Goal: Task Accomplishment & Management: Manage account settings

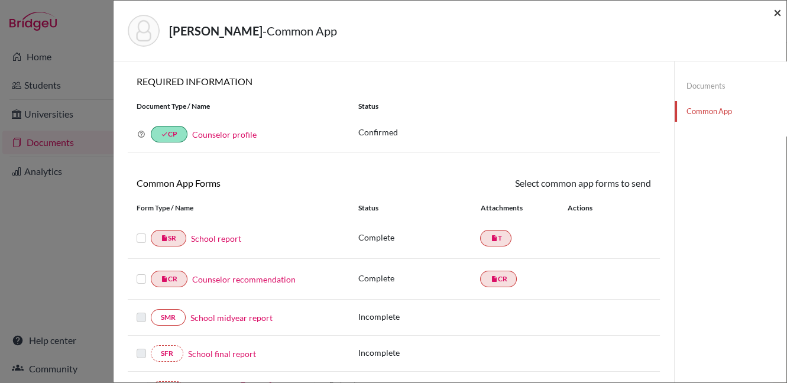
click at [778, 14] on span "×" at bounding box center [778, 12] width 8 height 17
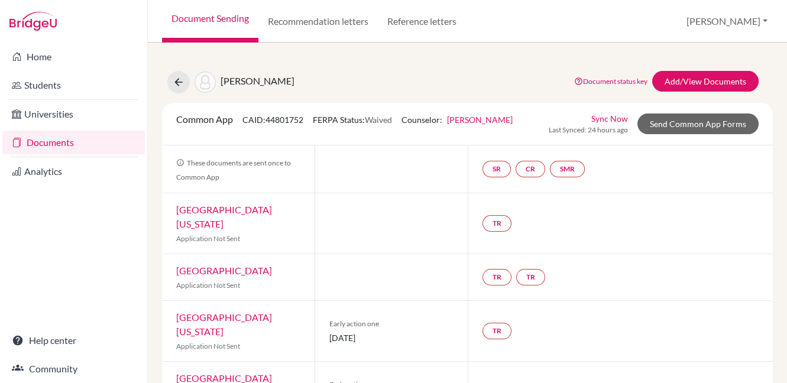
click at [50, 144] on link "Documents" at bounding box center [73, 143] width 143 height 24
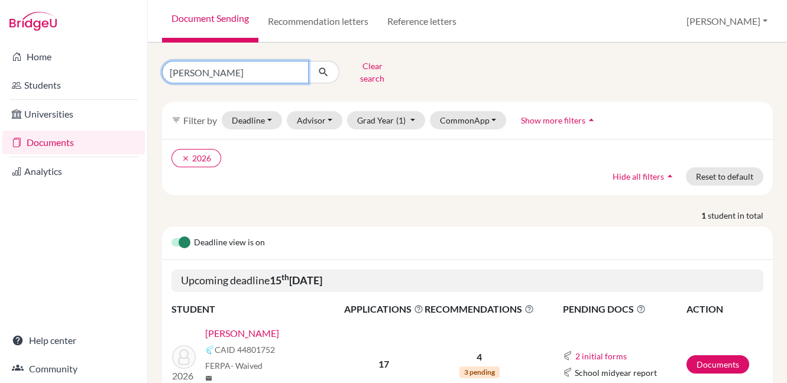
click at [298, 68] on input "[PERSON_NAME]" at bounding box center [235, 72] width 147 height 22
type input "zynah"
click at [323, 72] on icon "submit" at bounding box center [324, 72] width 12 height 12
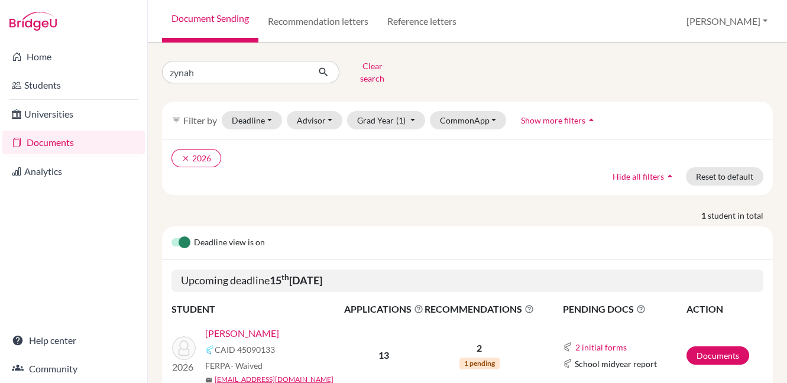
click at [253, 327] on link "Siddiqui, Zynah" at bounding box center [242, 334] width 74 height 14
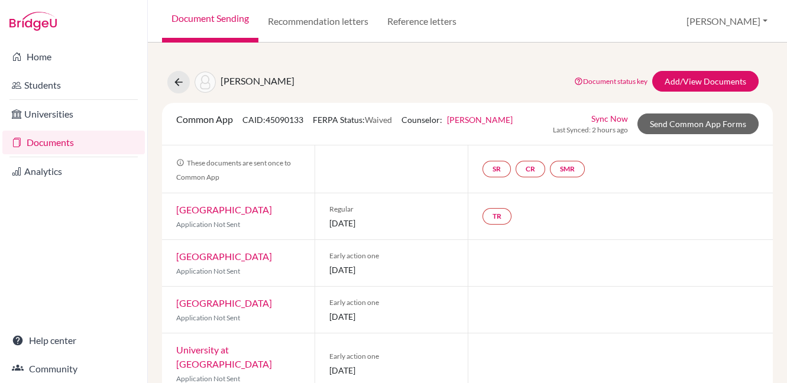
click at [611, 120] on link "Sync Now" at bounding box center [610, 118] width 37 height 12
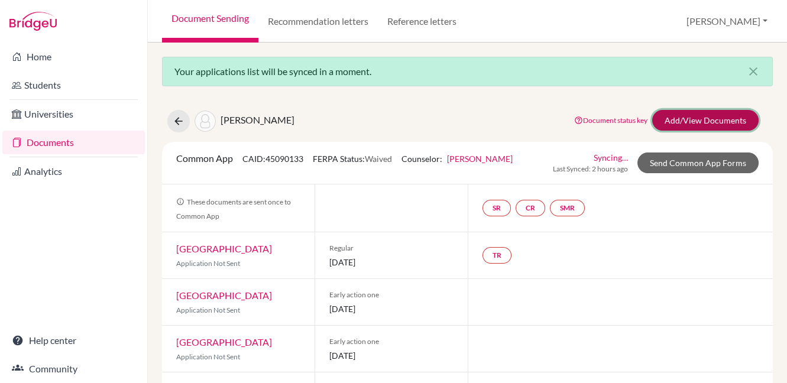
click at [670, 119] on link "Add/View Documents" at bounding box center [706, 120] width 106 height 21
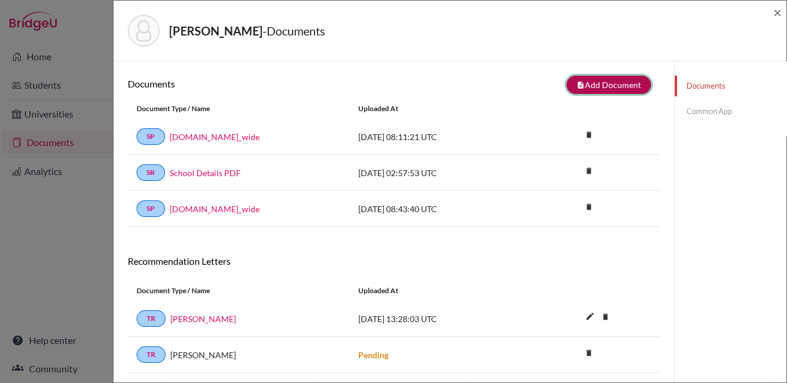
click at [623, 82] on button "note_add Add Document" at bounding box center [609, 85] width 85 height 18
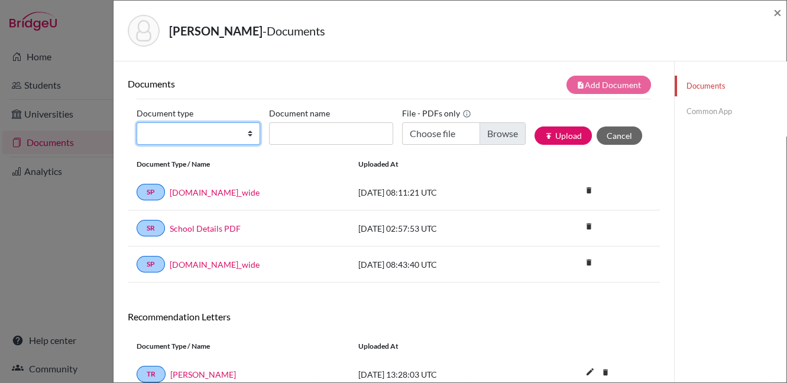
click at [229, 131] on select "Change explanation for Common App reports Counselor recommendation Internationa…" at bounding box center [199, 133] width 124 height 22
select select "2"
click at [137, 122] on select "Change explanation for Common App reports Counselor recommendation Internationa…" at bounding box center [199, 133] width 124 height 22
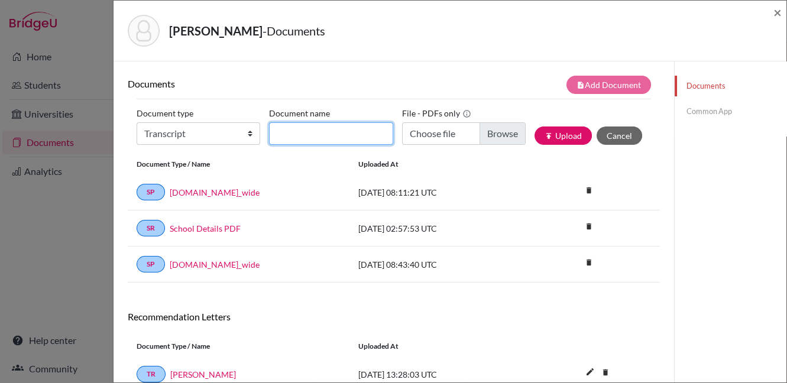
click at [329, 132] on input "Document name" at bounding box center [331, 133] width 124 height 22
type input "INitialTranscriptPGs"
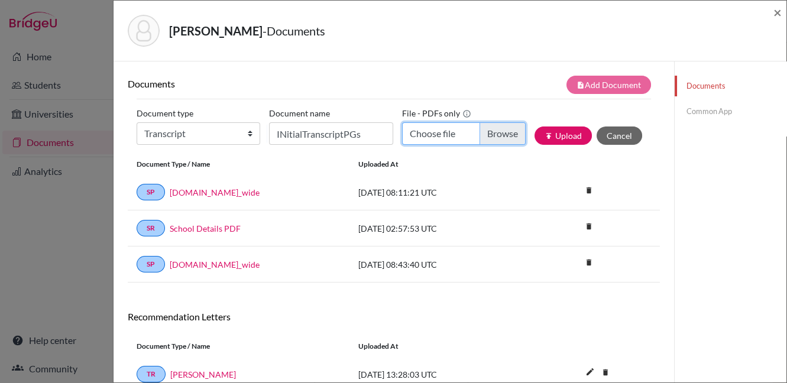
click at [485, 137] on input "Choose file" at bounding box center [464, 133] width 124 height 22
type input "C:\fakepath\Siddiqui, Zynah - InitialTranscript with PG.pdf"
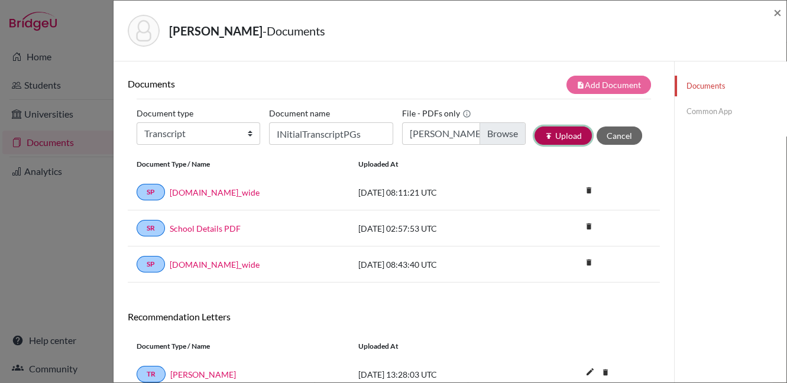
click at [561, 134] on button "publish Upload" at bounding box center [563, 136] width 57 height 18
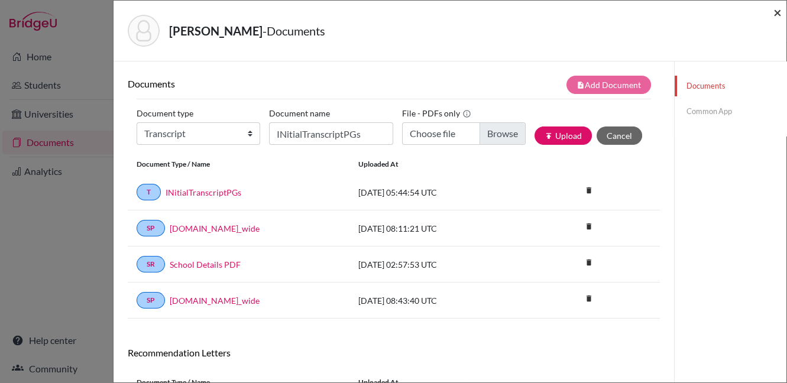
click at [778, 12] on span "×" at bounding box center [778, 12] width 8 height 17
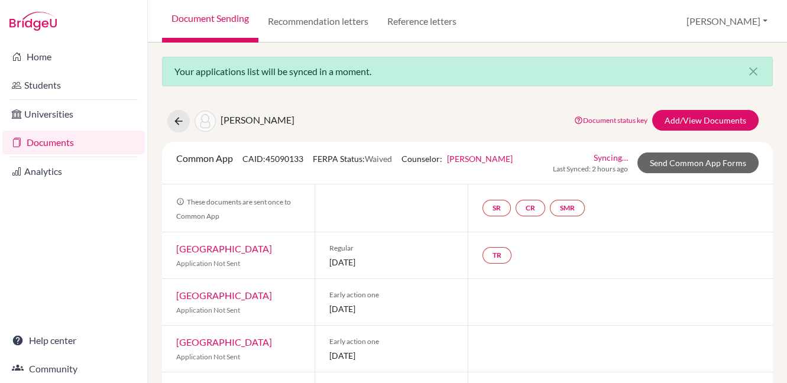
click at [62, 143] on link "Documents" at bounding box center [73, 143] width 143 height 24
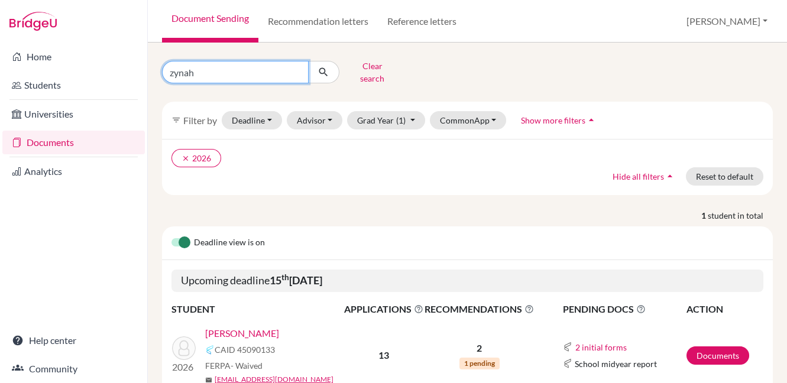
click at [297, 66] on input "zynah" at bounding box center [235, 72] width 147 height 22
type input "margarita"
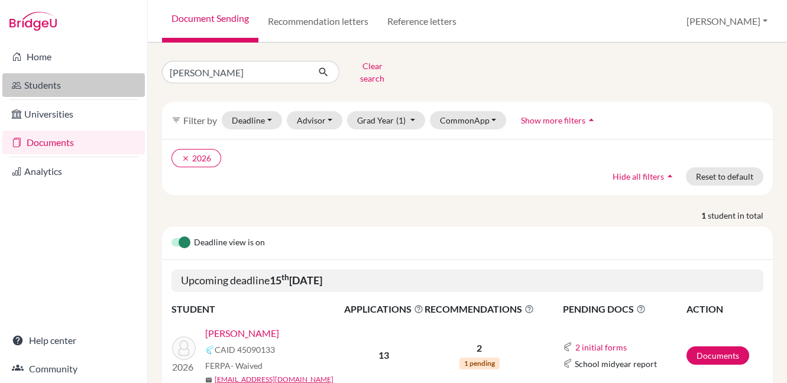
click at [91, 85] on link "Students" at bounding box center [73, 85] width 143 height 24
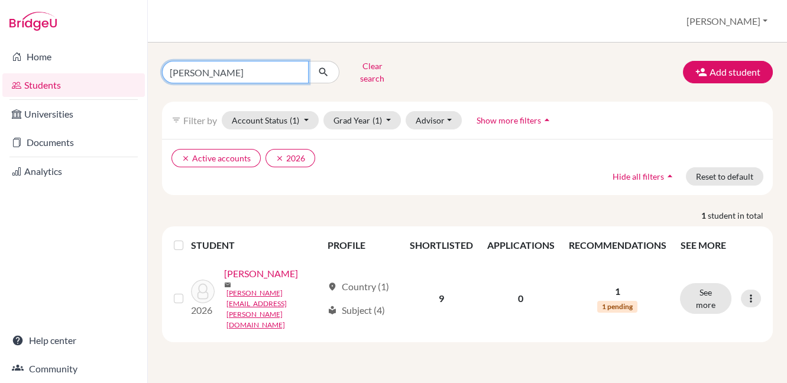
click at [297, 68] on input "ella" at bounding box center [235, 72] width 147 height 22
type input "[PERSON_NAME]"
click at [325, 73] on icon "submit" at bounding box center [324, 72] width 12 height 12
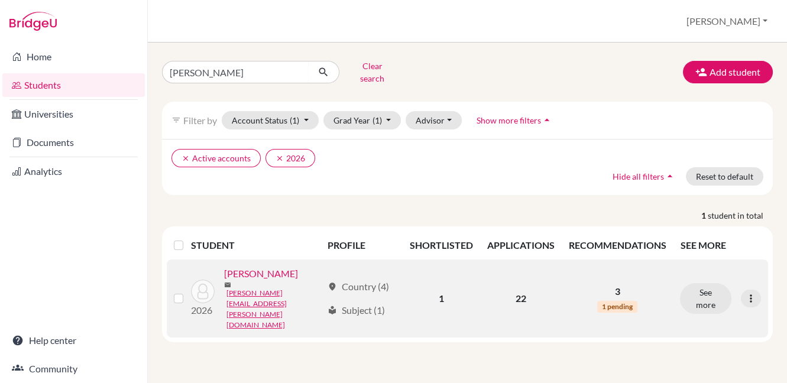
click at [282, 271] on link "Sokhan, Margarita" at bounding box center [261, 274] width 74 height 14
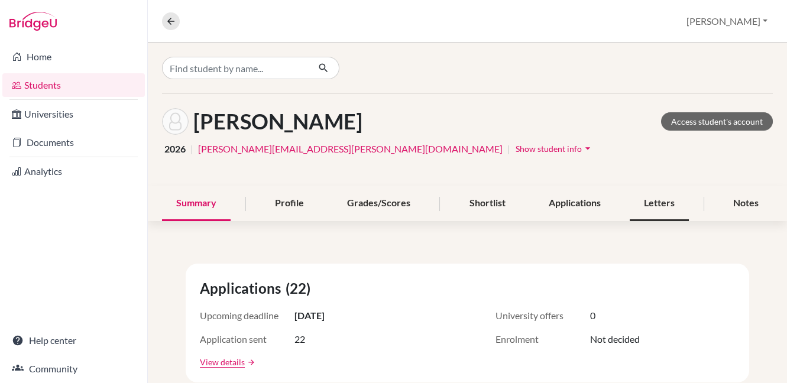
click at [649, 209] on div "Letters" at bounding box center [659, 203] width 59 height 35
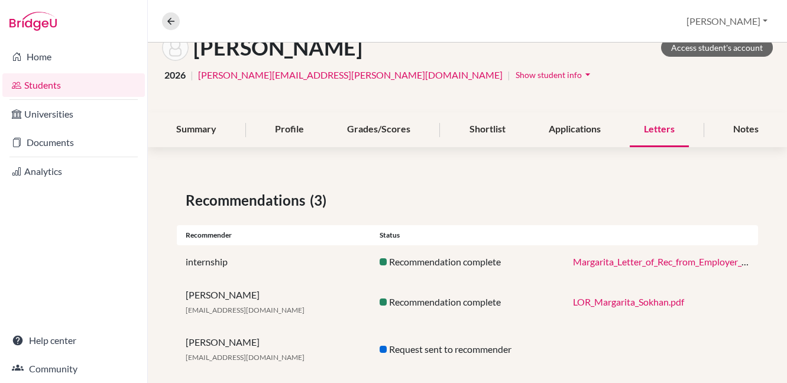
scroll to position [92, 0]
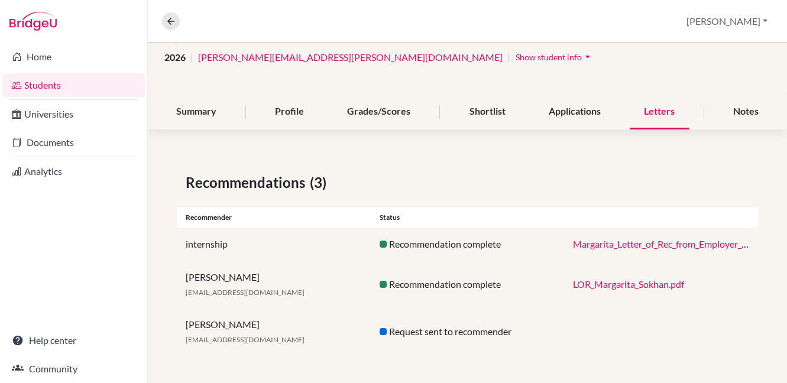
click at [435, 334] on div "Request sent to recommender" at bounding box center [468, 332] width 194 height 14
click at [764, 20] on button "[PERSON_NAME]" at bounding box center [728, 21] width 92 height 22
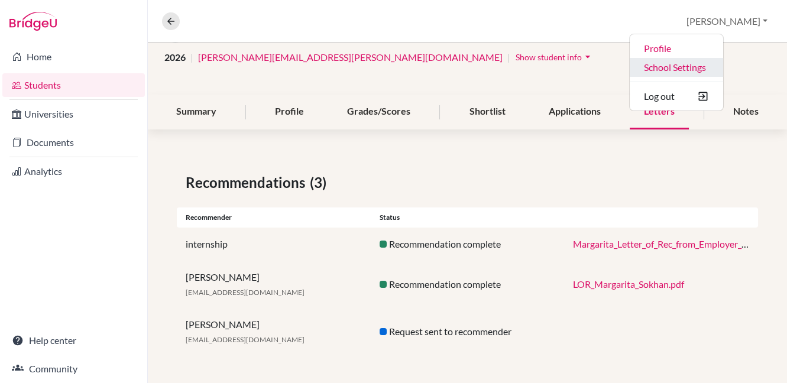
click at [724, 68] on link "School Settings" at bounding box center [676, 67] width 93 height 19
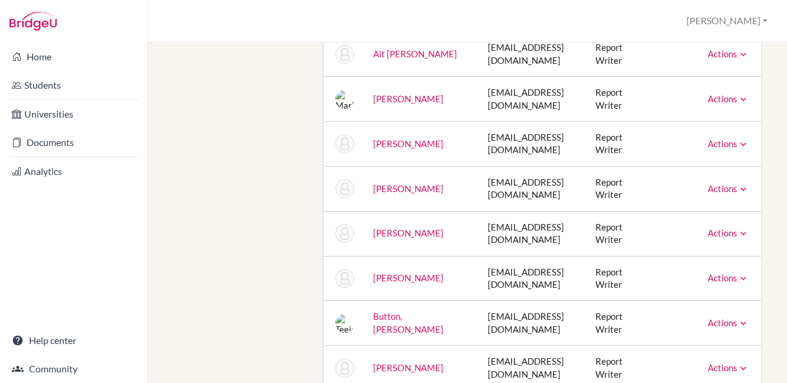
scroll to position [317, 0]
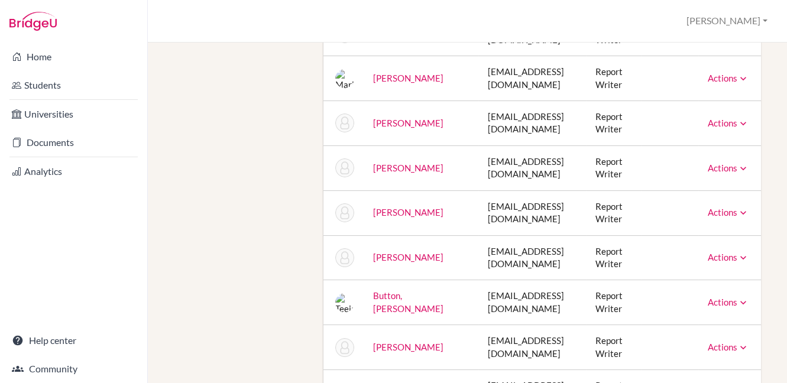
click at [738, 212] on icon at bounding box center [744, 213] width 12 height 12
click at [767, 206] on div "Staff School Details School Profile Import Users via Spreadsheet SAT scores bul…" at bounding box center [468, 213] width 640 height 341
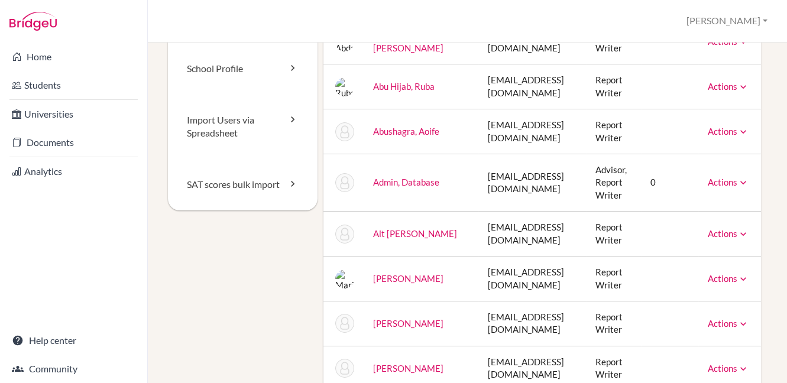
scroll to position [0, 0]
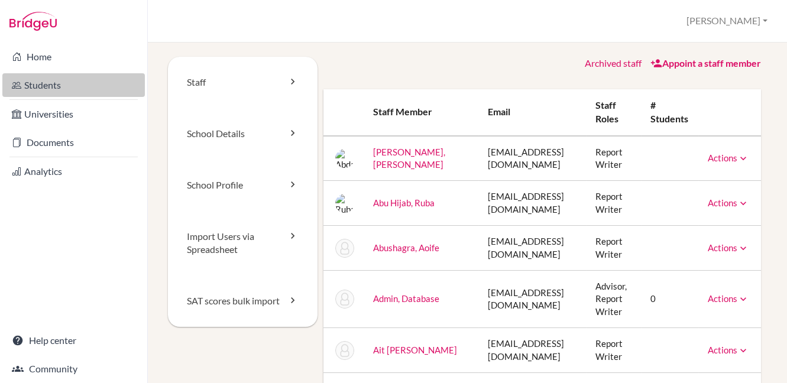
click at [45, 88] on link "Students" at bounding box center [73, 85] width 143 height 24
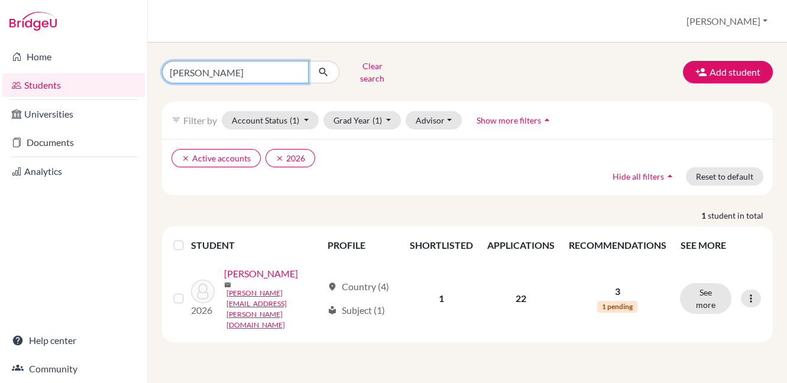
click at [296, 67] on input "[PERSON_NAME]" at bounding box center [235, 72] width 147 height 22
type input "raya"
click at [318, 71] on icon "submit" at bounding box center [324, 72] width 12 height 12
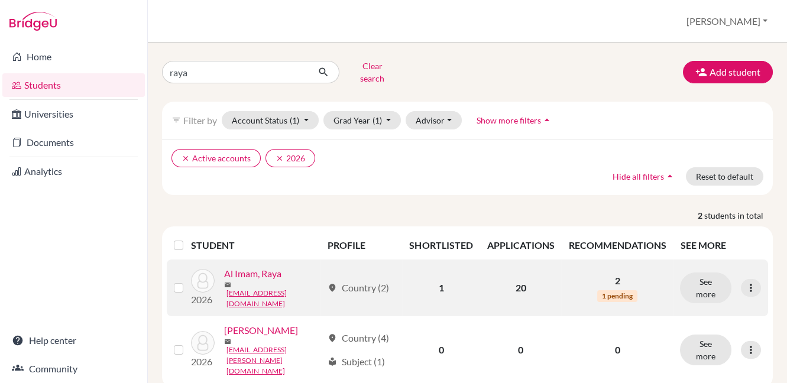
click at [252, 272] on link "Al Imam, Raya" at bounding box center [252, 274] width 57 height 14
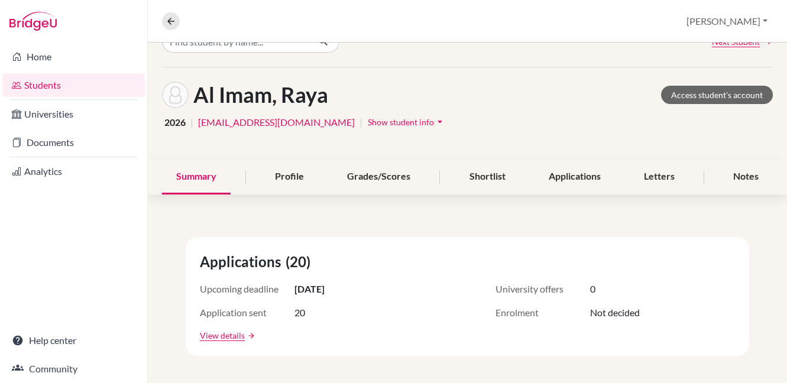
scroll to position [15, 0]
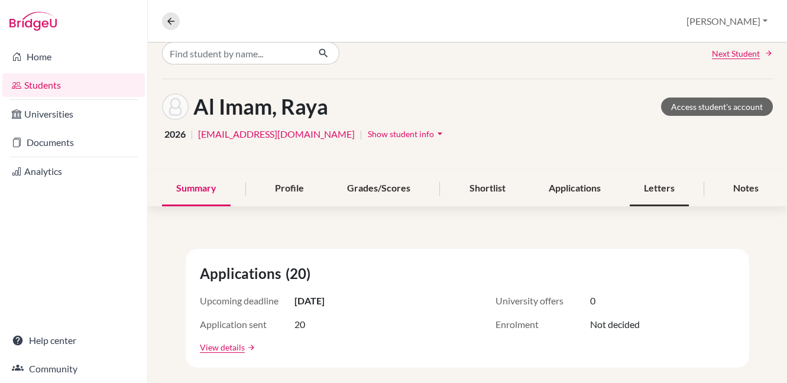
click at [656, 193] on div "Letters" at bounding box center [659, 189] width 59 height 35
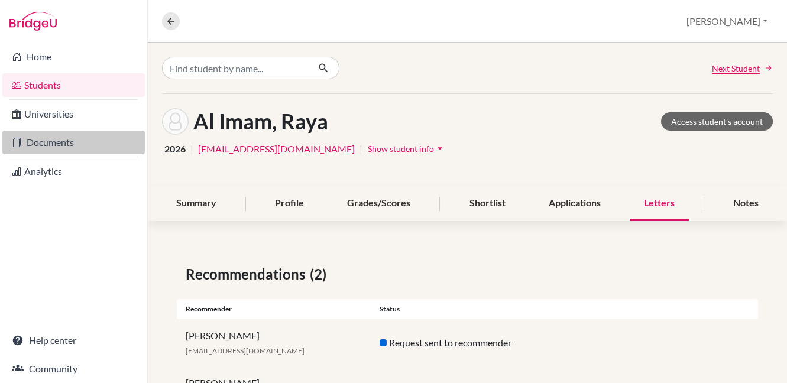
click at [51, 141] on link "Documents" at bounding box center [73, 143] width 143 height 24
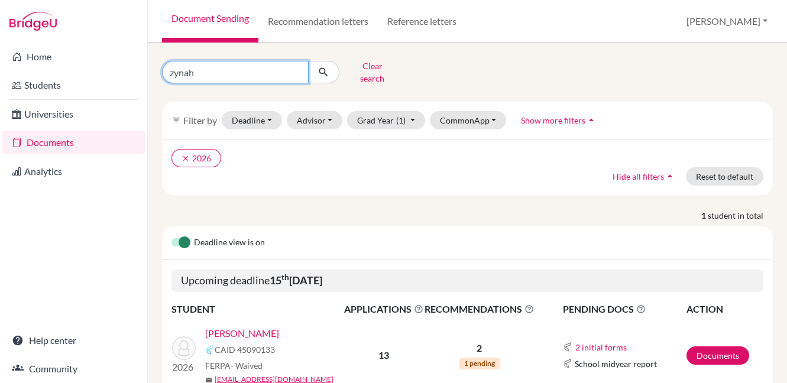
click at [296, 69] on input "zynah" at bounding box center [235, 72] width 147 height 22
type input "[PERSON_NAME]"
click at [325, 69] on icon "submit" at bounding box center [324, 72] width 12 height 12
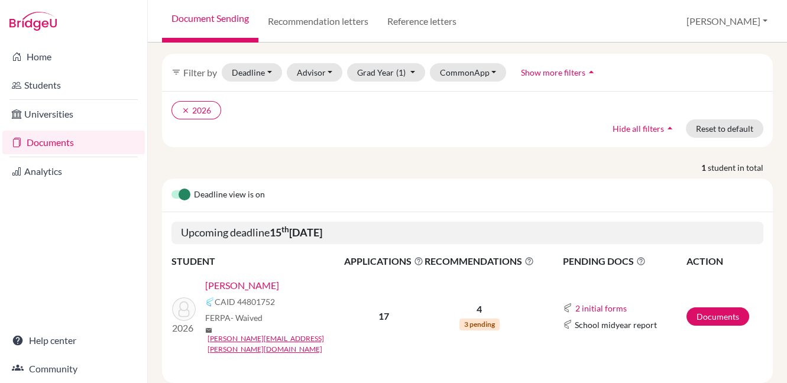
scroll to position [49, 0]
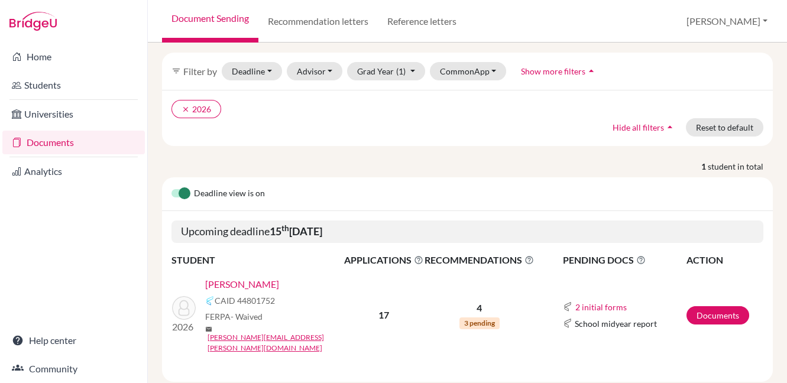
click at [234, 277] on link "[PERSON_NAME]" at bounding box center [242, 284] width 74 height 14
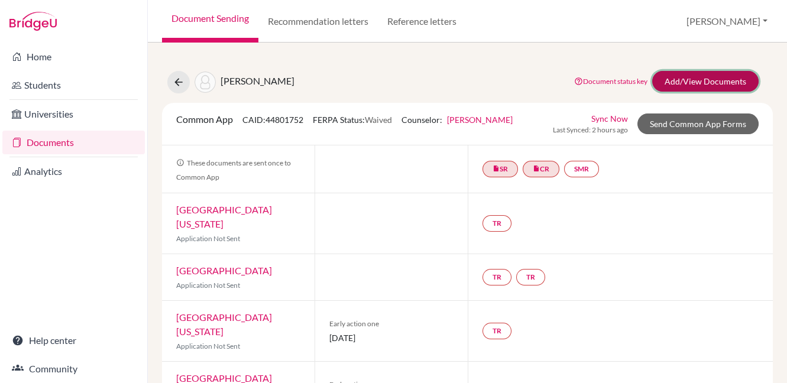
click at [684, 83] on link "Add/View Documents" at bounding box center [706, 81] width 106 height 21
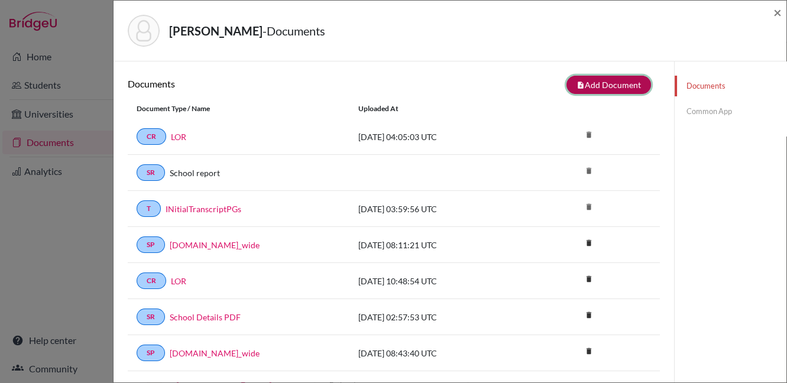
click at [598, 83] on button "note_add Add Document" at bounding box center [609, 85] width 85 height 18
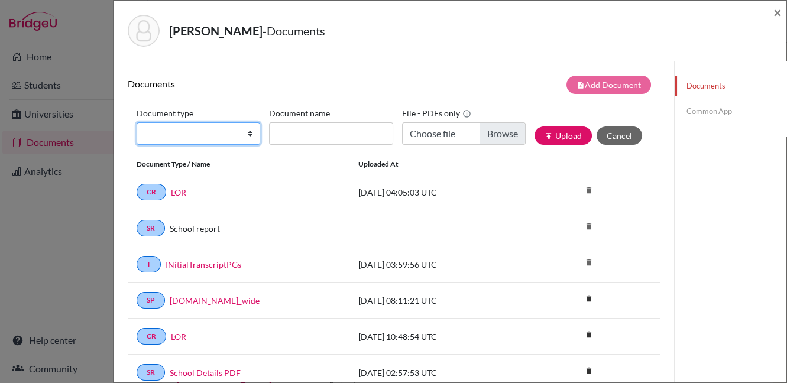
click at [204, 134] on select "Change explanation for Common App reports Counselor recommendation Internationa…" at bounding box center [199, 133] width 124 height 22
select select "5"
click at [137, 122] on select "Change explanation for Common App reports Counselor recommendation Internationa…" at bounding box center [199, 133] width 124 height 22
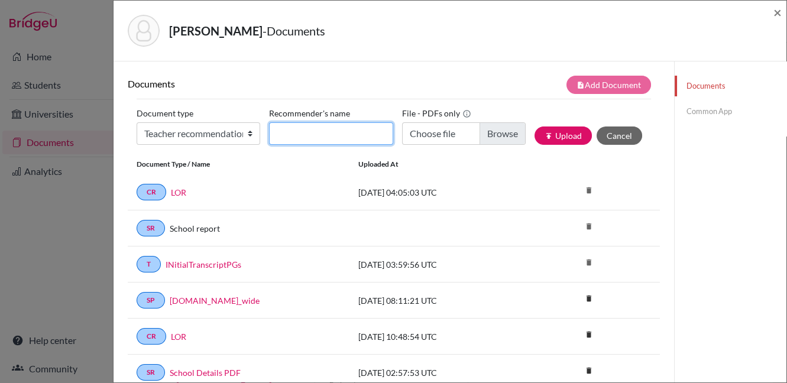
click at [306, 132] on input "Recommender's name" at bounding box center [331, 133] width 124 height 22
type input "Ms. Jade"
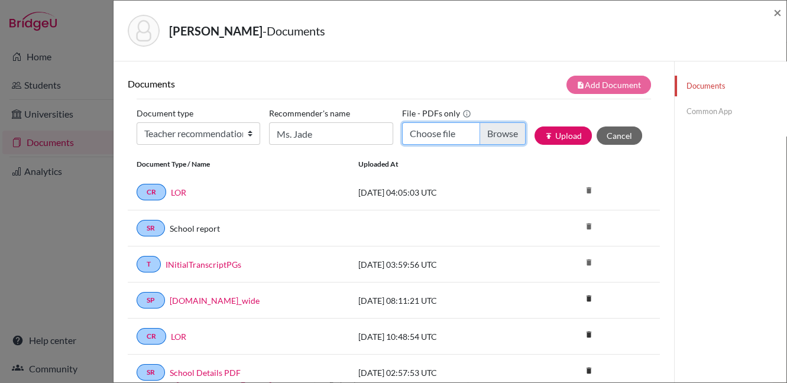
click at [496, 135] on input "Choose file" at bounding box center [464, 133] width 124 height 22
type input "C:\fakepath\Rishit LOR.pdf"
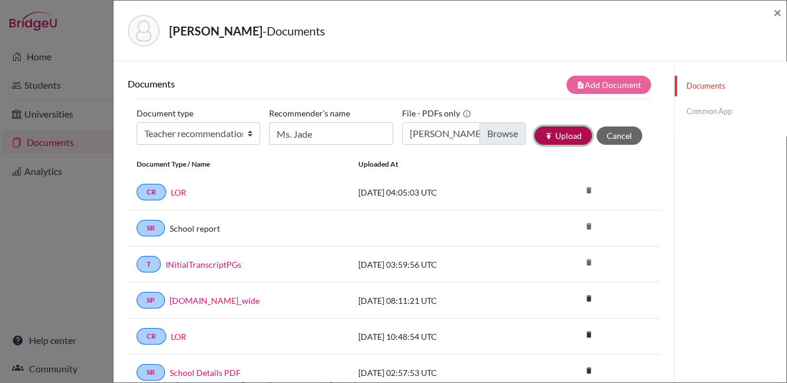
click at [553, 132] on button "publish Upload" at bounding box center [563, 136] width 57 height 18
click at [777, 9] on span "×" at bounding box center [778, 12] width 8 height 17
